Goal: Find specific fact: Find specific fact

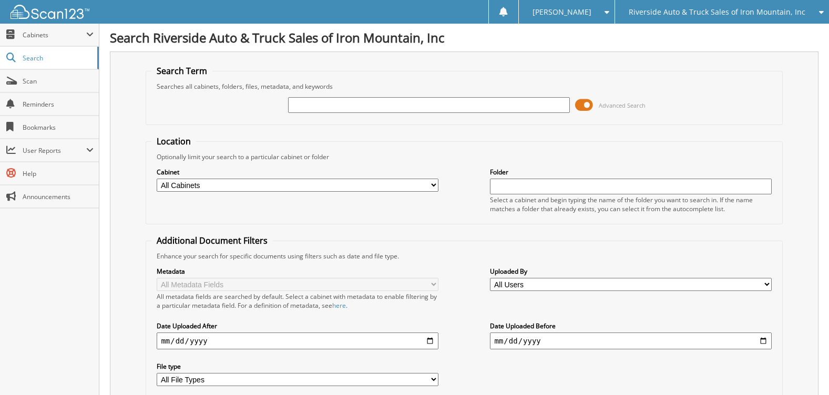
click at [301, 111] on input "text" at bounding box center [428, 105] width 281 height 16
click at [317, 105] on input "text" at bounding box center [428, 105] width 281 height 16
type input "16494"
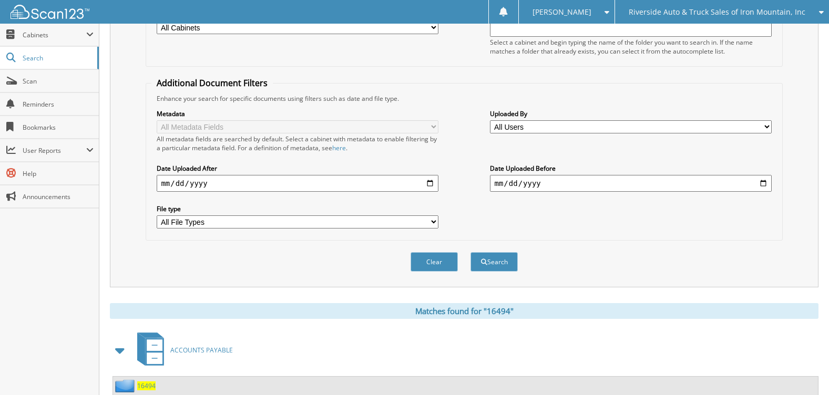
scroll to position [315, 0]
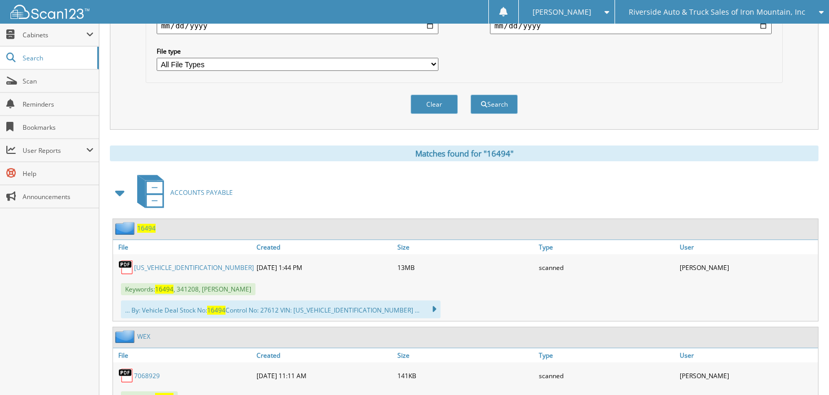
click at [148, 231] on span "16494" at bounding box center [146, 228] width 18 height 9
